Goal: Check status: Check status

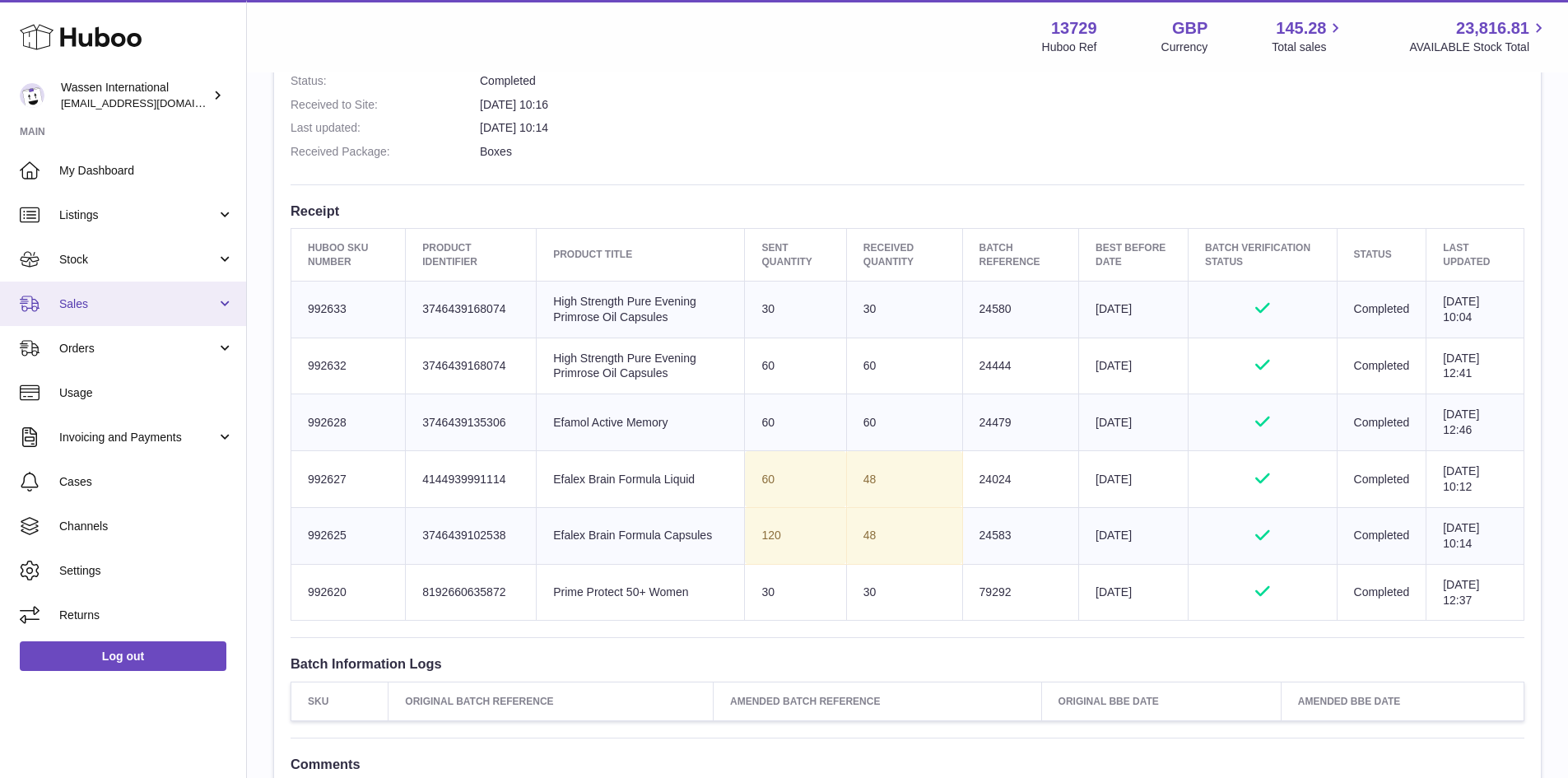
click at [119, 303] on span "Sales" at bounding box center [138, 304] width 157 height 16
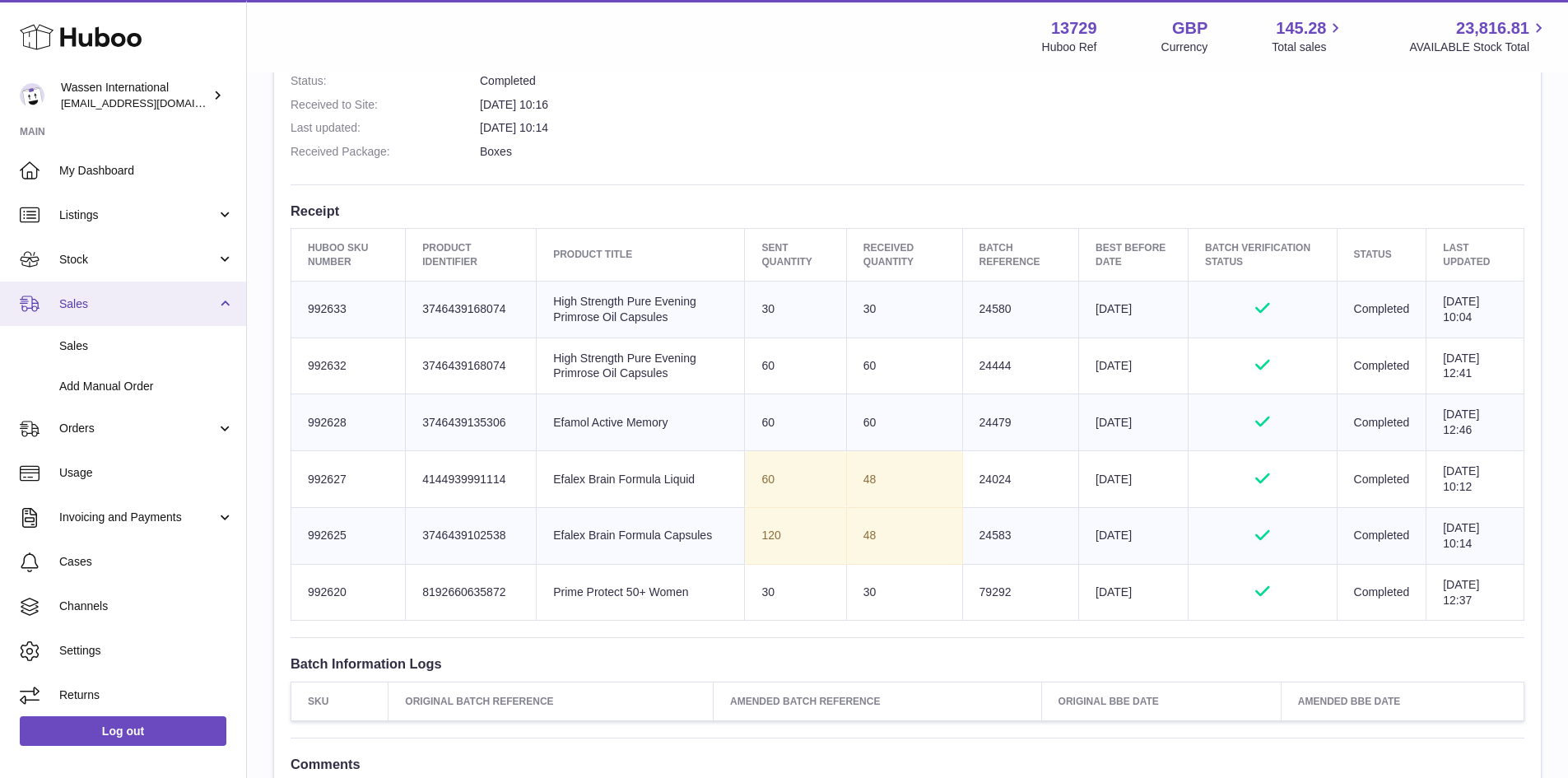
click at [159, 306] on span "Sales" at bounding box center [138, 304] width 157 height 16
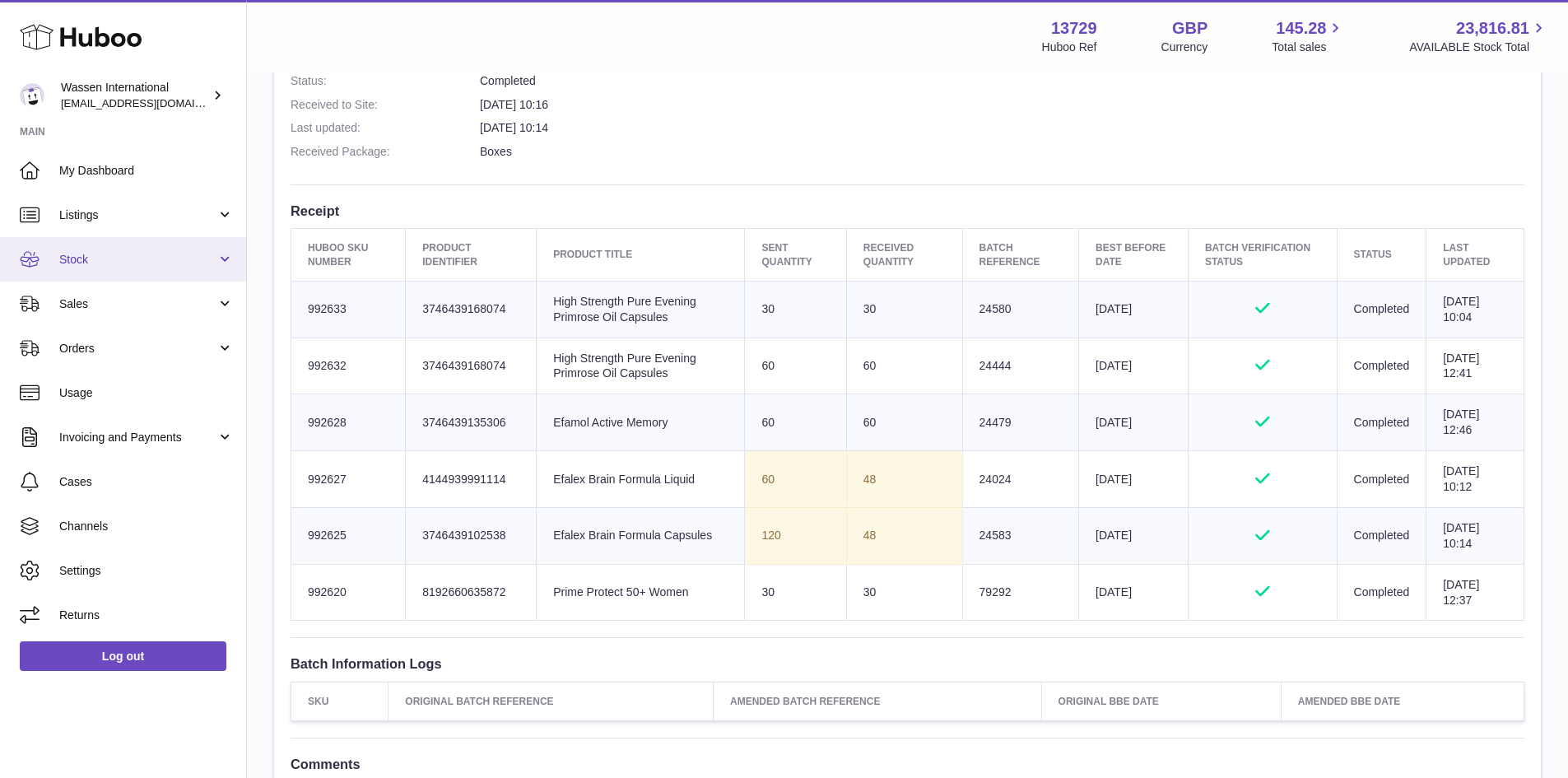
click at [178, 261] on span "Stock" at bounding box center [138, 260] width 157 height 16
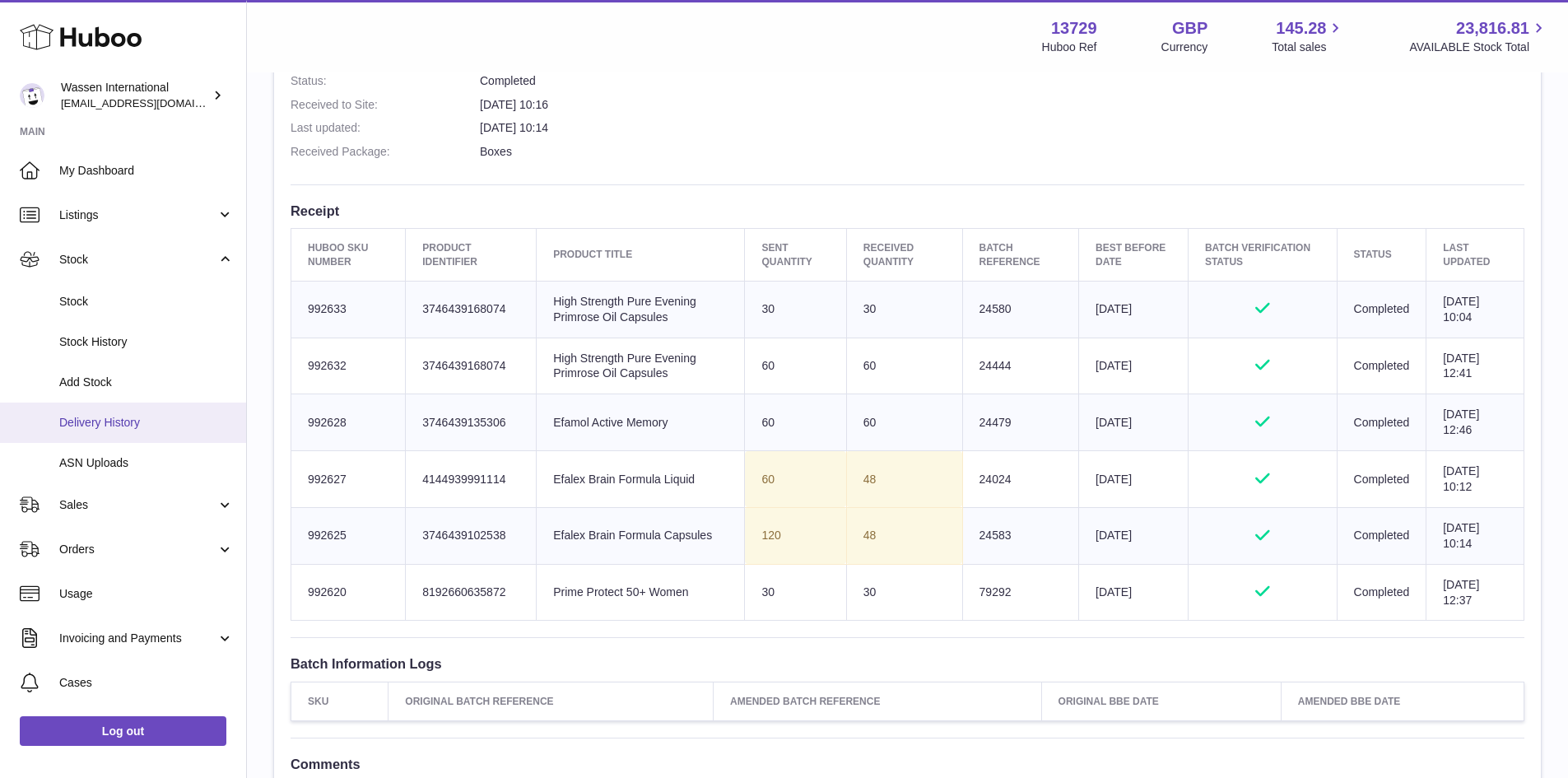
click at [134, 417] on span "Delivery History" at bounding box center [145, 423] width 174 height 16
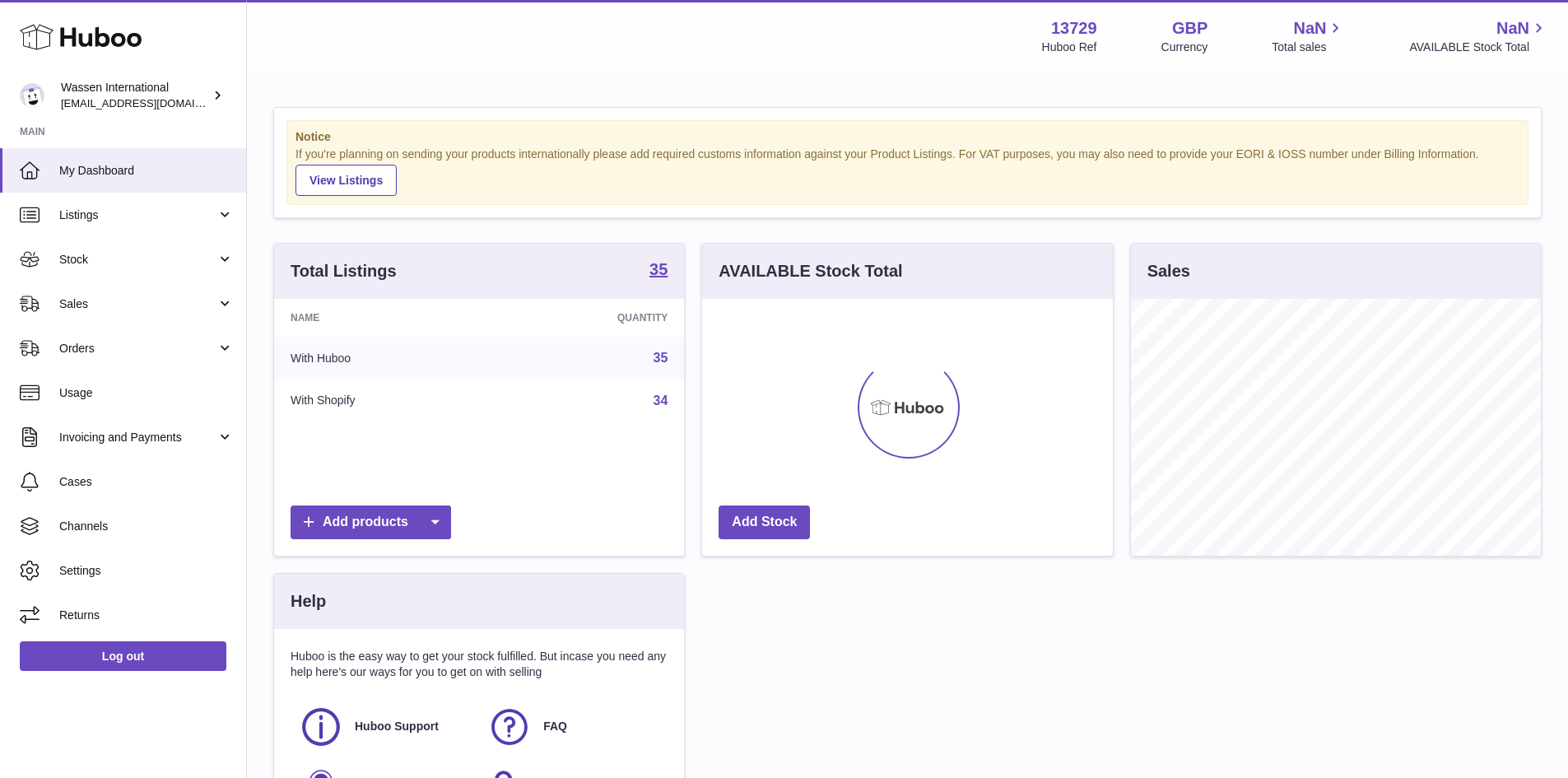
scroll to position [257, 411]
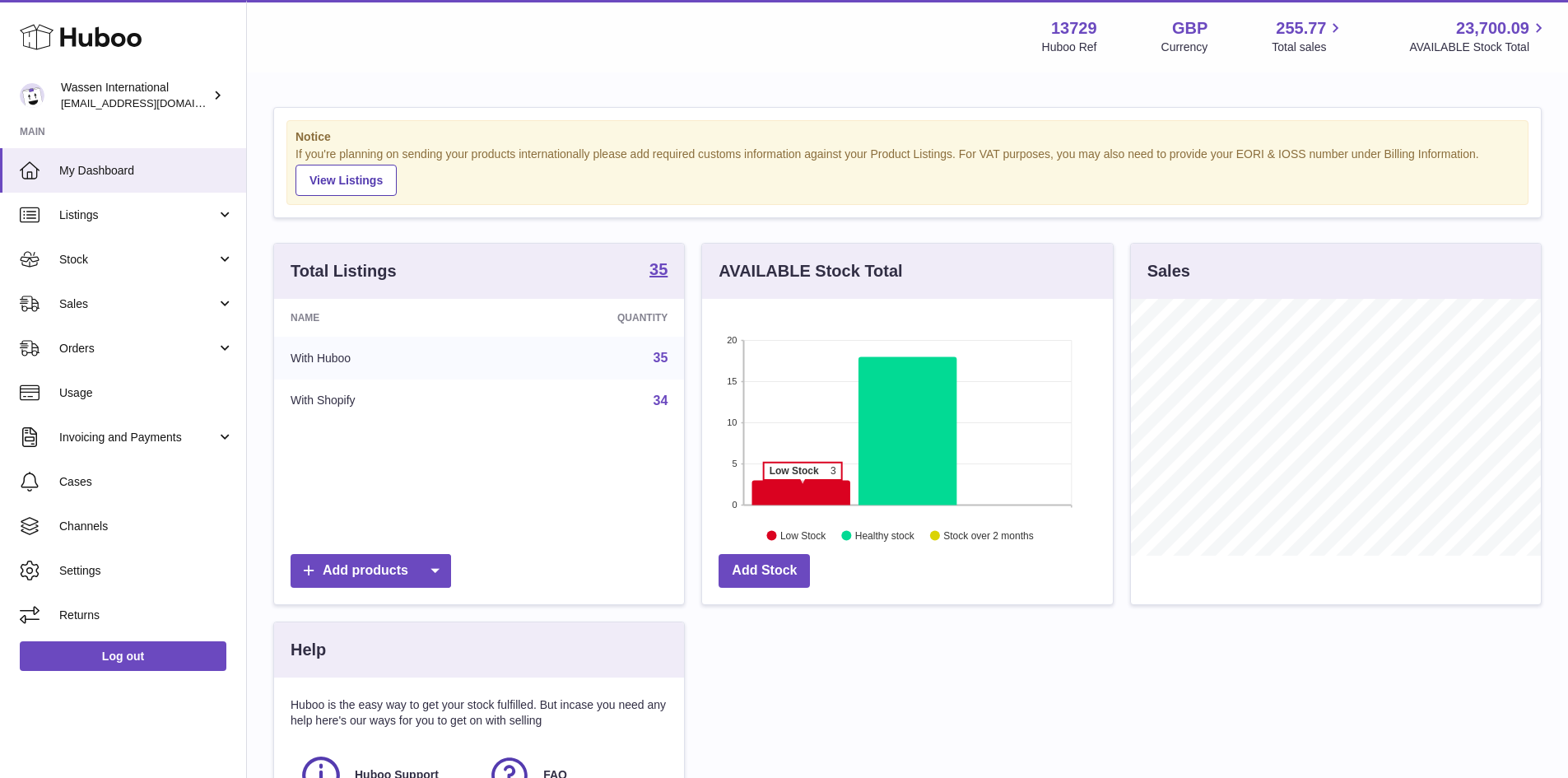
click at [802, 488] on icon at bounding box center [801, 492] width 98 height 25
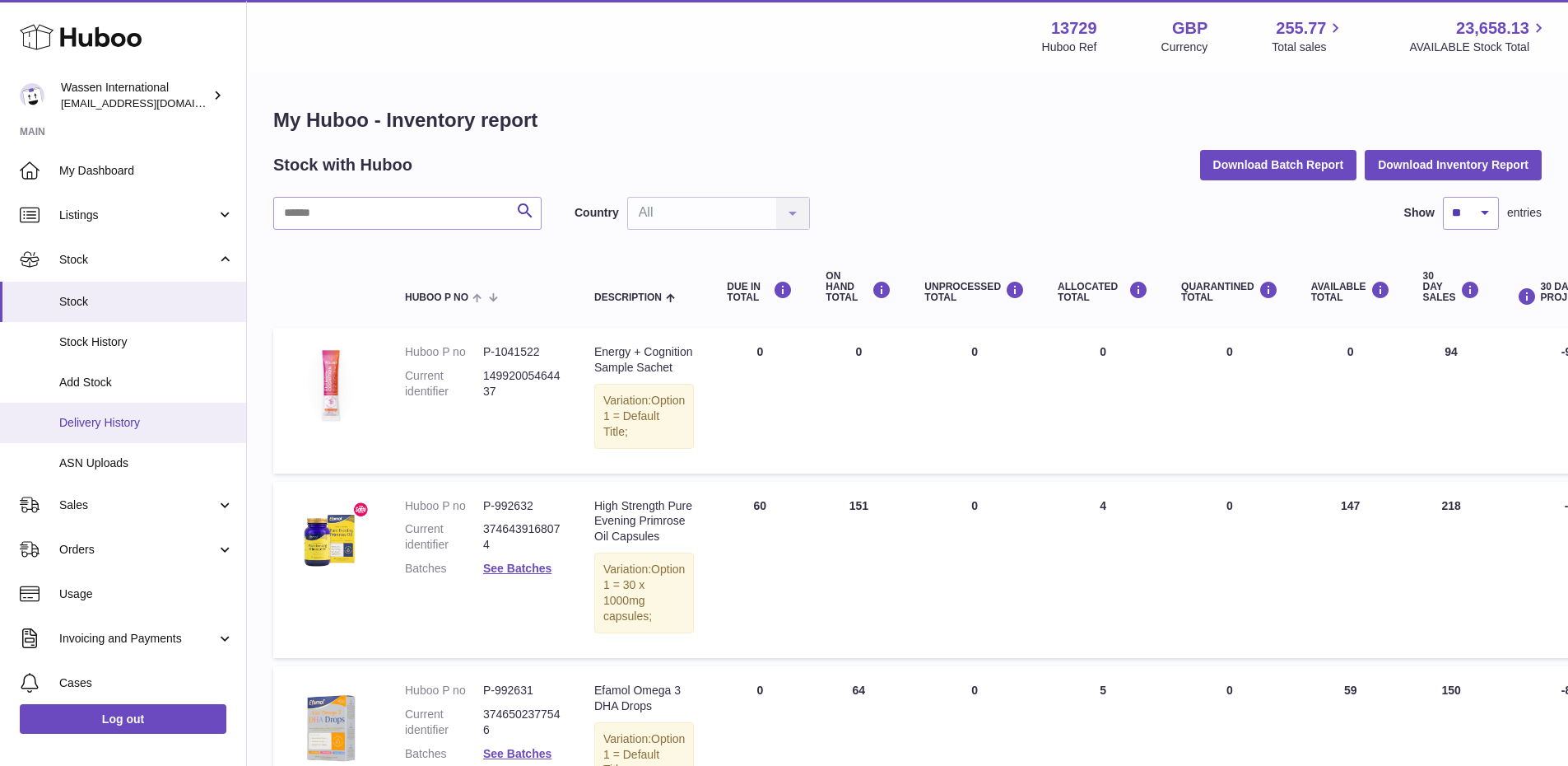
click at [129, 422] on span "Delivery History" at bounding box center [145, 423] width 174 height 16
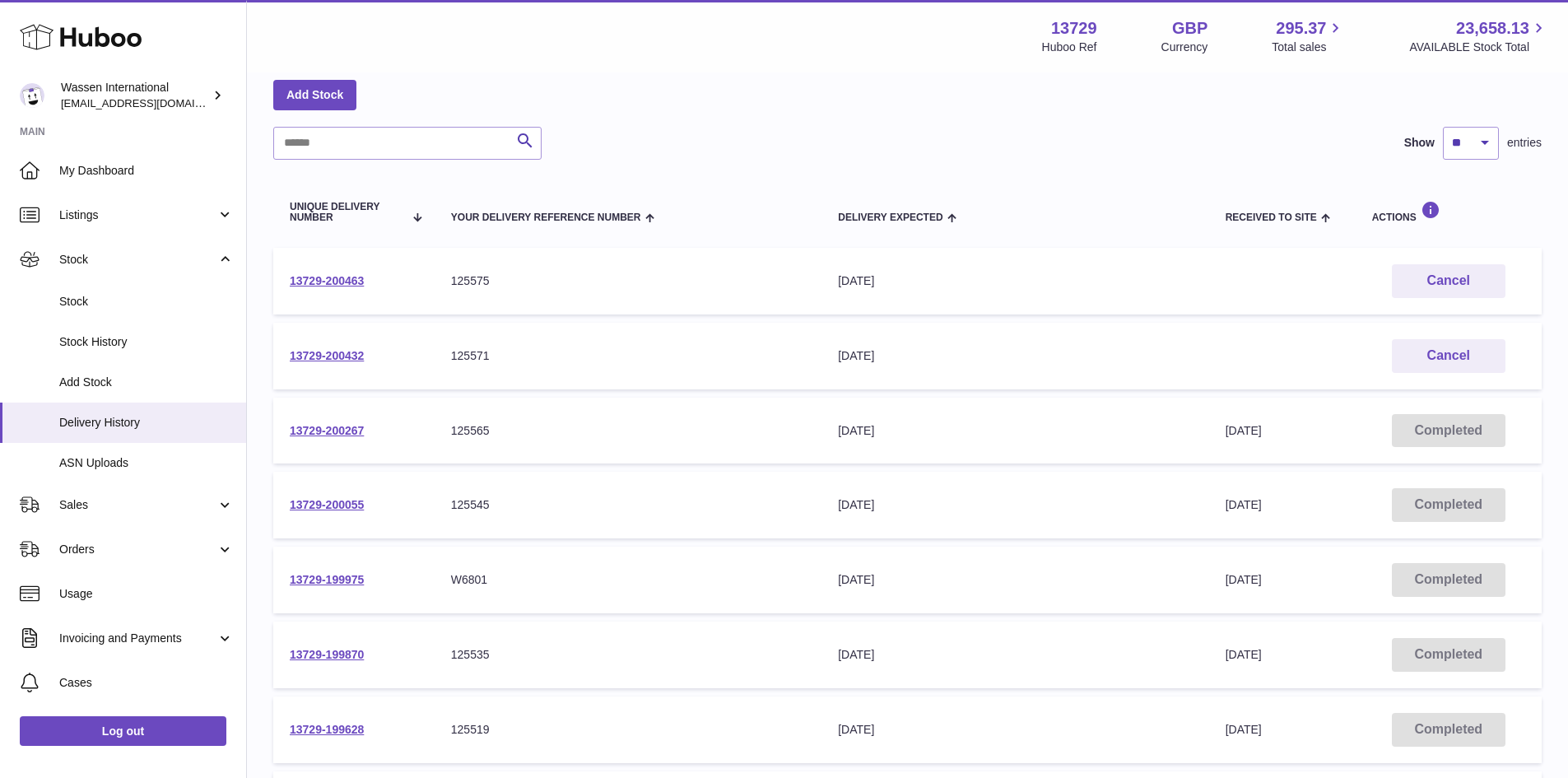
scroll to position [83, 0]
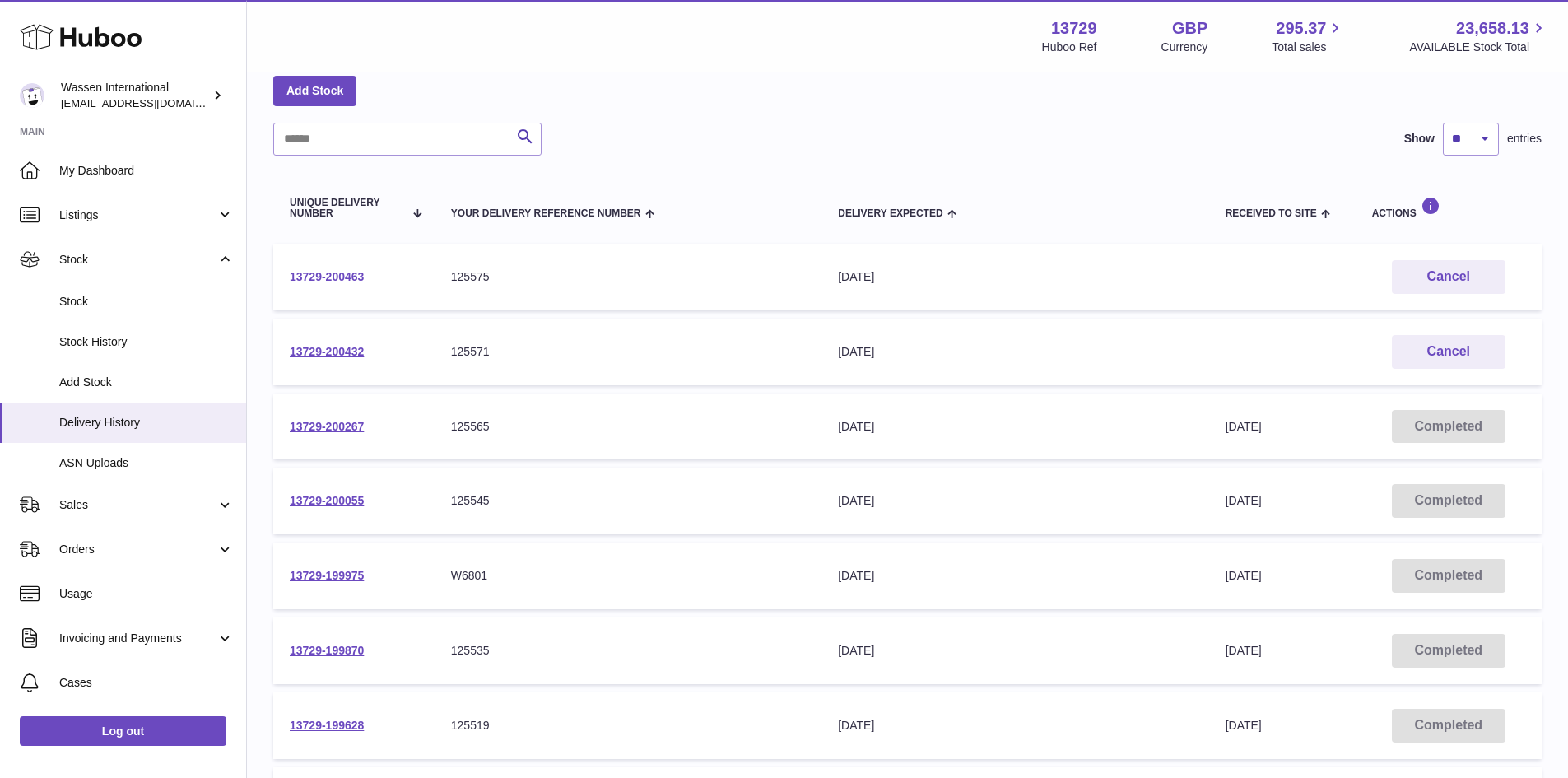
click at [532, 422] on div "125565" at bounding box center [628, 427] width 354 height 16
click at [340, 421] on link "13729-200267" at bounding box center [326, 426] width 74 height 13
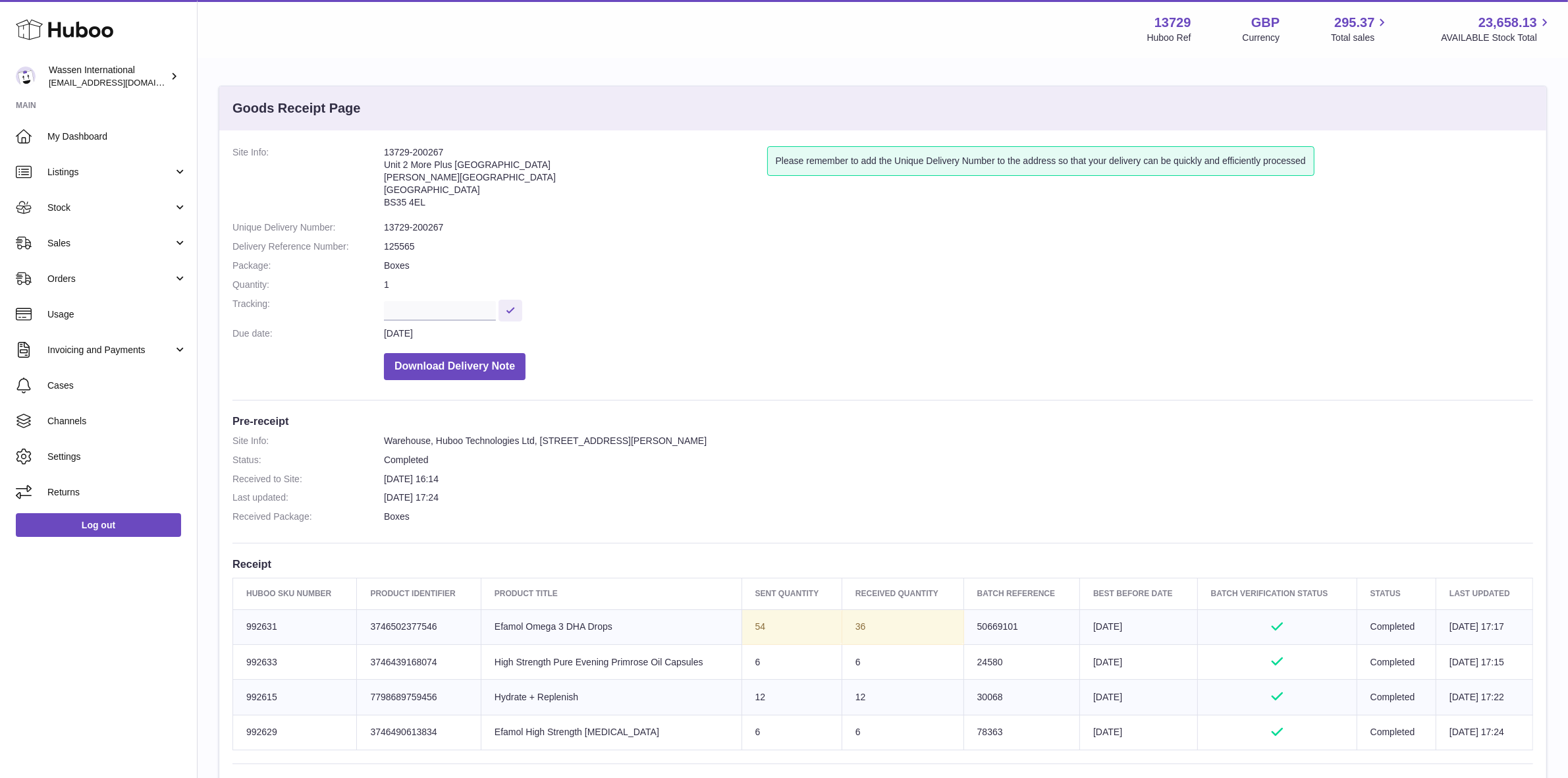
click at [967, 393] on div "Site Info: 13729-200267 Unit 2 More Plus [STREET_ADDRESS][PERSON_NAME] Please r…" at bounding box center [883, 528] width 1327 height 795
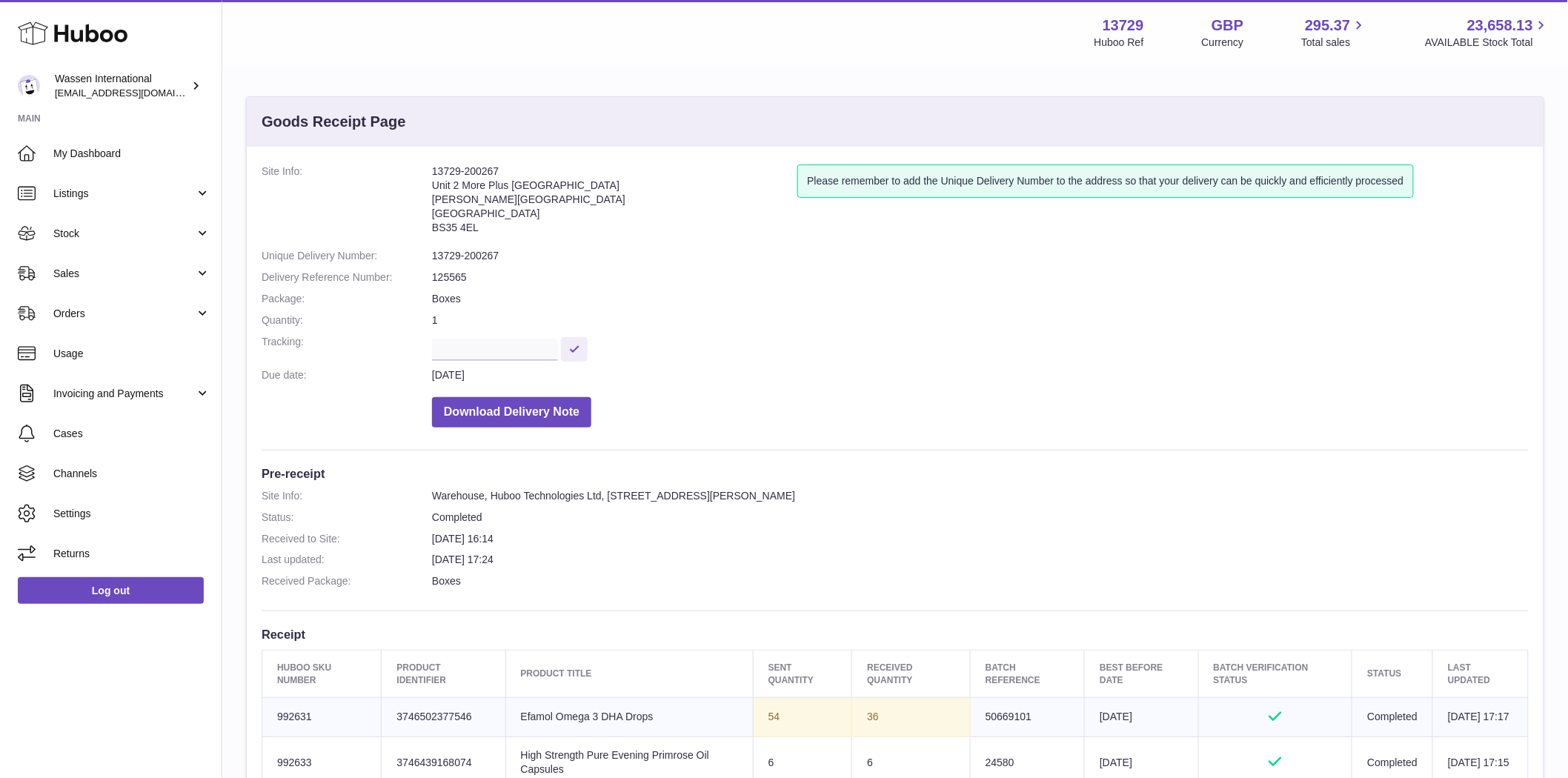
scroll to position [82, 0]
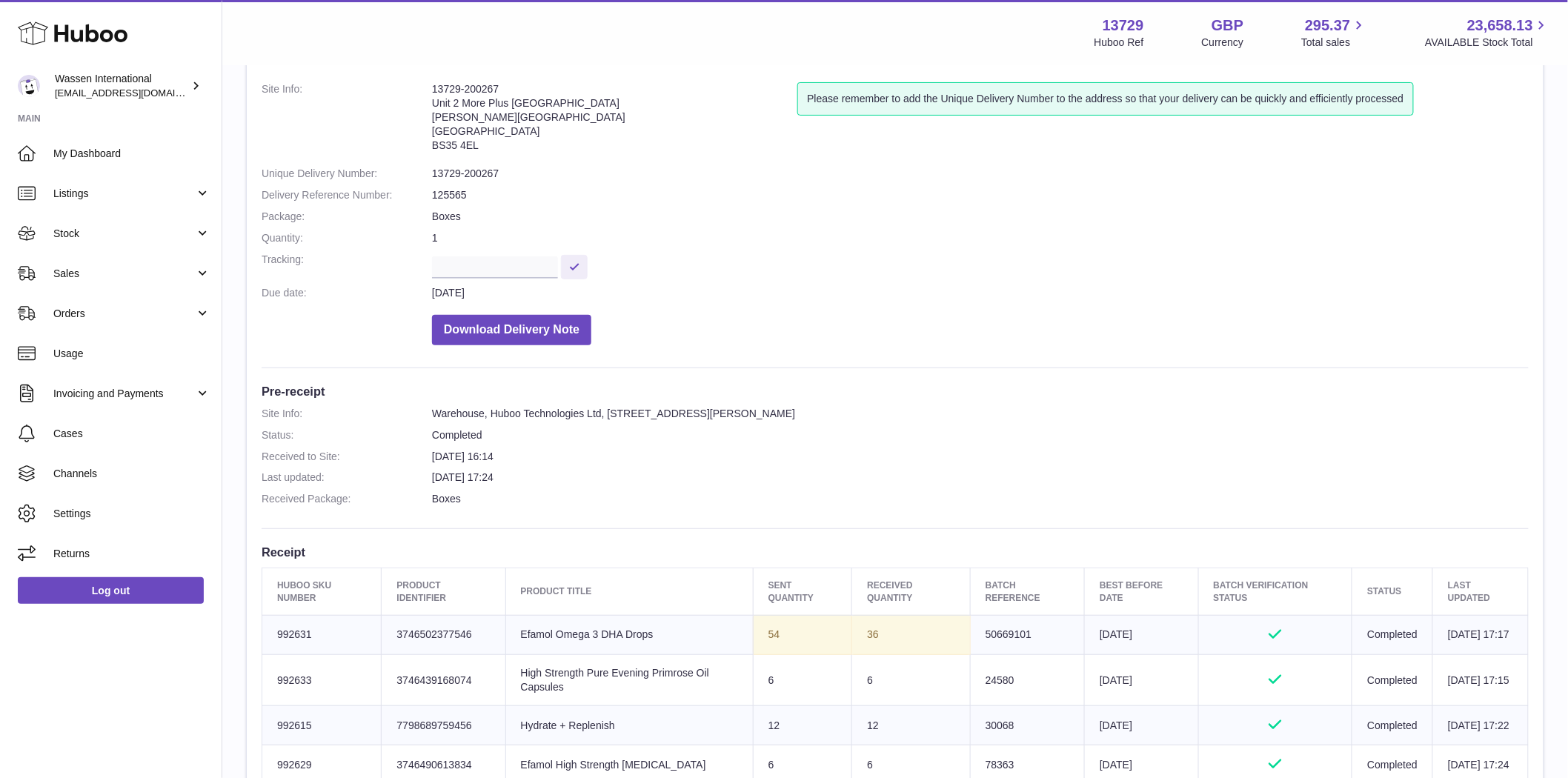
drag, startPoint x: 1088, startPoint y: 443, endPoint x: 967, endPoint y: 394, distance: 130.5
click at [967, 394] on h3 "Pre-receipt" at bounding box center [895, 391] width 1267 height 16
click at [941, 497] on dd "Boxes" at bounding box center [980, 499] width 1097 height 14
click at [842, 453] on dd "[DATE] 16:14" at bounding box center [980, 457] width 1097 height 14
